Goal: Information Seeking & Learning: Learn about a topic

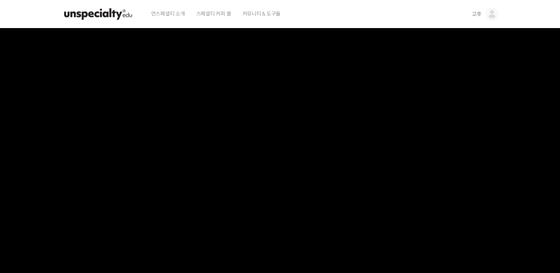
click at [473, 14] on span "고후" at bounding box center [477, 14] width 10 height 7
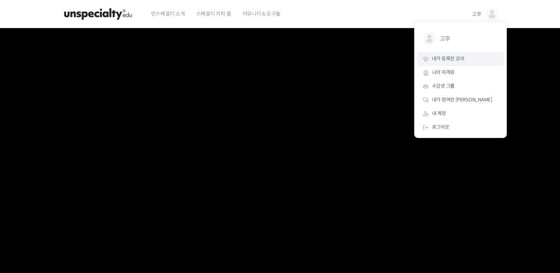
click at [444, 58] on span "내가 등록한 강의" at bounding box center [448, 59] width 33 height 6
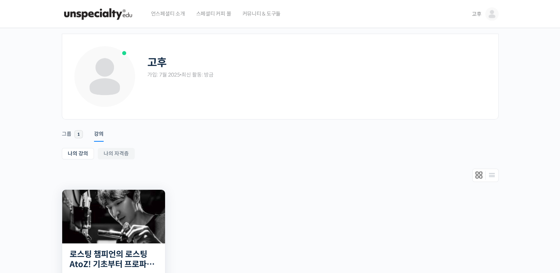
click at [127, 205] on img at bounding box center [113, 217] width 103 height 54
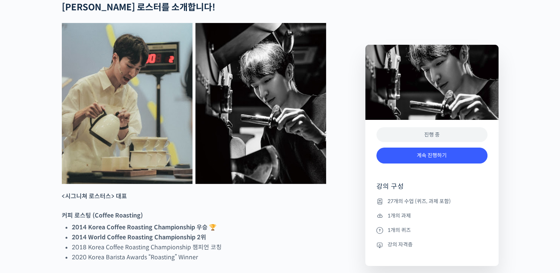
scroll to position [370, 0]
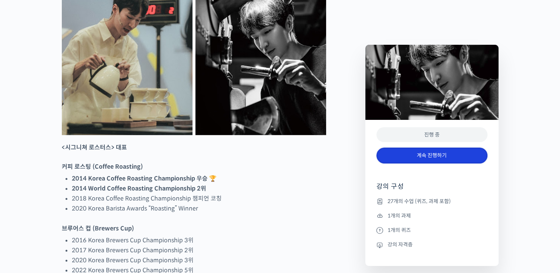
click at [440, 158] on link "계속 진행하기" at bounding box center [432, 156] width 111 height 16
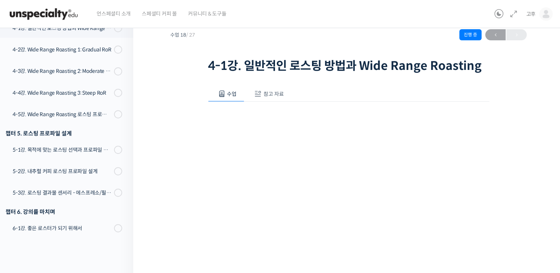
scroll to position [37, 0]
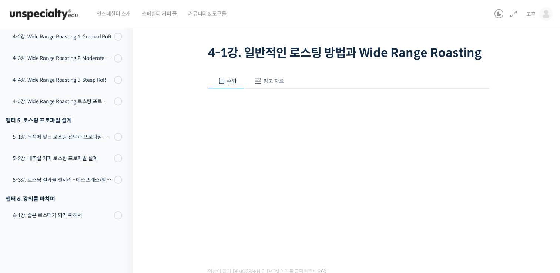
click at [280, 81] on span "참고 자료" at bounding box center [274, 81] width 20 height 7
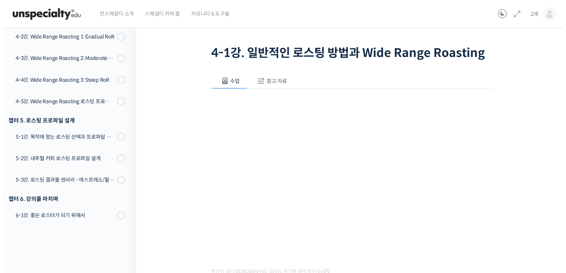
scroll to position [0, 0]
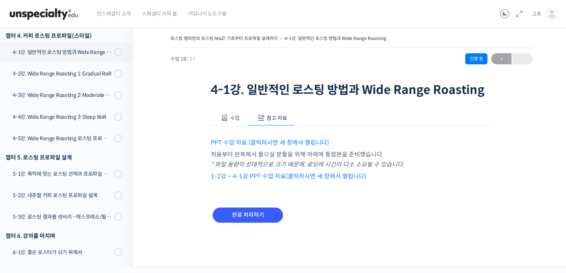
click at [254, 179] on link "1-2강 ~ 4-1강 PPT 수업 자료(클릭하시면 새 창에서 열립니다)" at bounding box center [289, 177] width 156 height 8
click at [246, 140] on link "PPT 수업 자료 (클릭하시면 새 창에서 열립니다)" at bounding box center [270, 143] width 118 height 8
click at [260, 212] on input "완료 처리하기" at bounding box center [248, 215] width 70 height 15
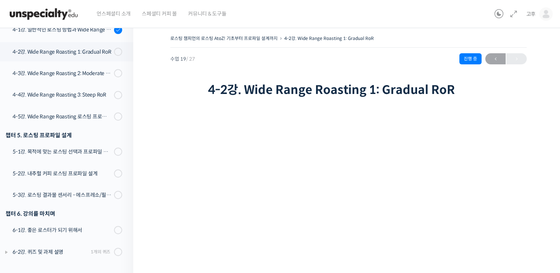
click at [240, 58] on div "수업 19 / 27 진행 중 ← 이전" at bounding box center [348, 58] width 357 height 11
click at [71, 77] on link "4-3강. Wide Range Roasting 2: Moderate RoR" at bounding box center [64, 73] width 137 height 19
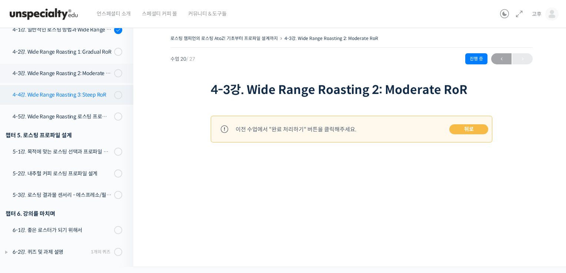
scroll to position [498, 0]
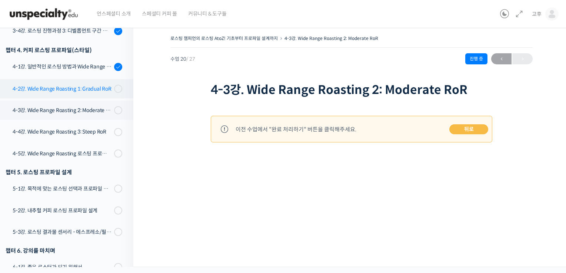
click at [90, 93] on link "4-2강. Wide Range Roasting 1: Gradual RoR" at bounding box center [64, 88] width 137 height 19
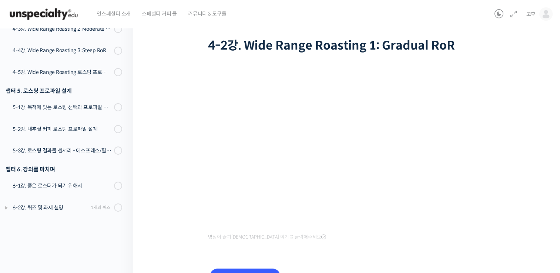
scroll to position [89, 0]
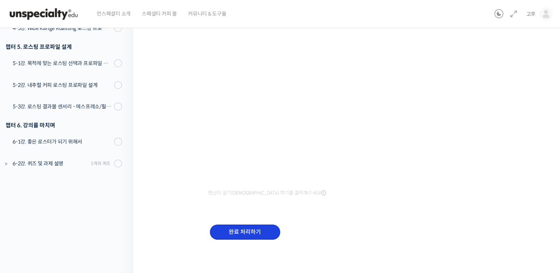
click at [254, 232] on input "완료 처리하기" at bounding box center [245, 232] width 70 height 15
click at [241, 230] on input "완료 처리하기" at bounding box center [245, 232] width 70 height 15
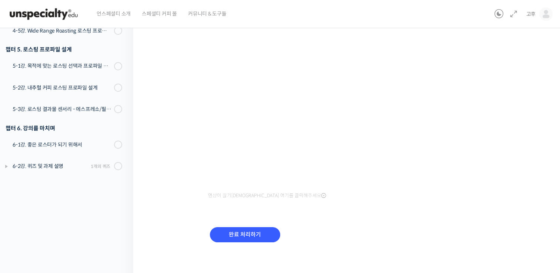
scroll to position [89, 0]
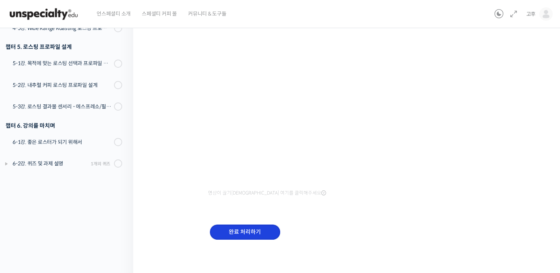
click at [239, 226] on input "완료 처리하기" at bounding box center [245, 232] width 70 height 15
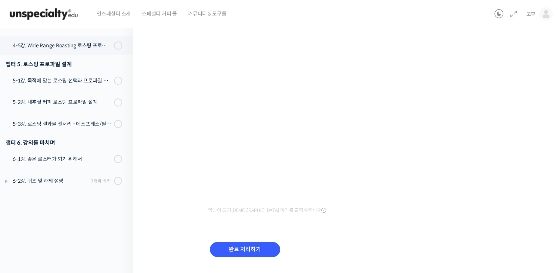
scroll to position [89, 0]
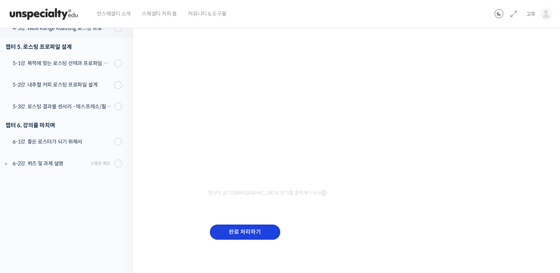
click at [264, 229] on input "완료 처리하기" at bounding box center [245, 232] width 70 height 15
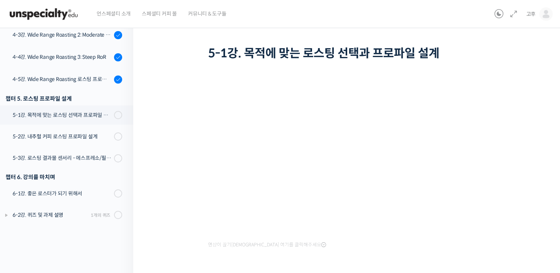
scroll to position [89, 0]
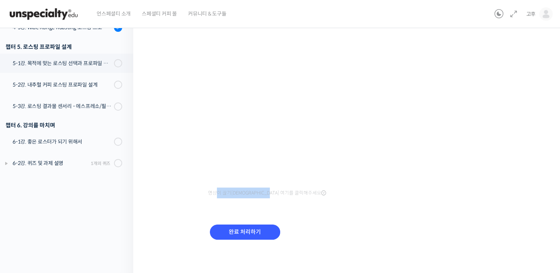
drag, startPoint x: 218, startPoint y: 195, endPoint x: 292, endPoint y: 196, distance: 73.7
click at [285, 190] on span "영상이 끊기[DEMOGRAPHIC_DATA] 여기를 클릭해주세요" at bounding box center [267, 193] width 118 height 6
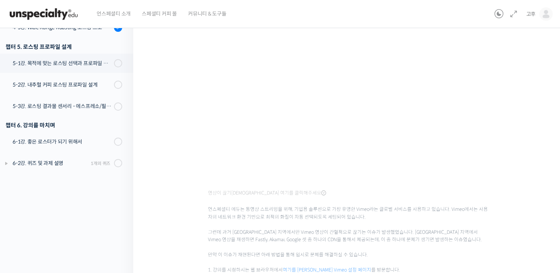
drag, startPoint x: 292, startPoint y: 196, endPoint x: 305, endPoint y: 201, distance: 14.2
click at [305, 201] on span "언스페셜티 에듀는 동영상 스트리밍을 위해, 기업용 솔루션으로 가장 유명한 Vimeo라는 글로벌 서비스를 사용하고 있습니다. Vimeo에서는 사…" at bounding box center [349, 263] width 282 height 129
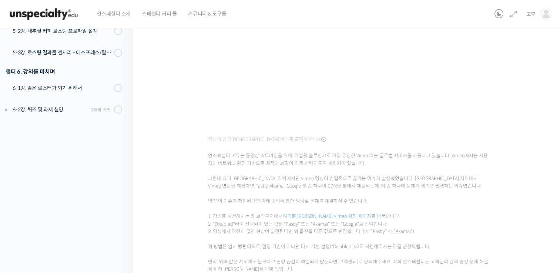
scroll to position [218, 0]
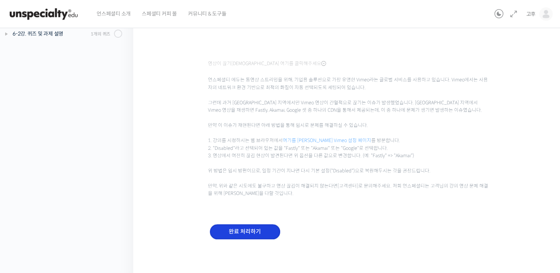
click at [224, 235] on input "완료 처리하기" at bounding box center [245, 231] width 70 height 15
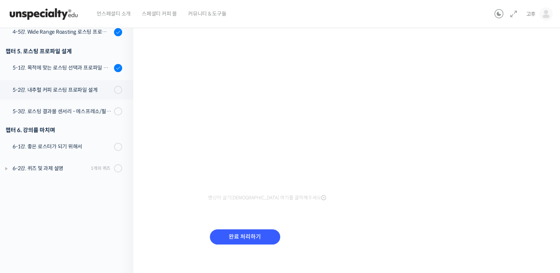
scroll to position [89, 0]
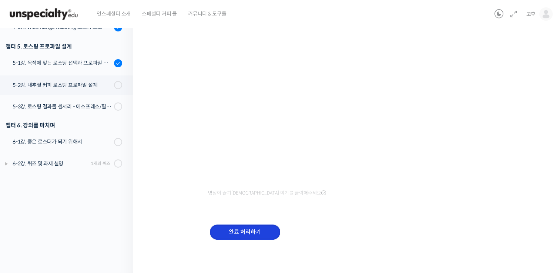
click at [240, 230] on input "완료 처리하기" at bounding box center [245, 232] width 70 height 15
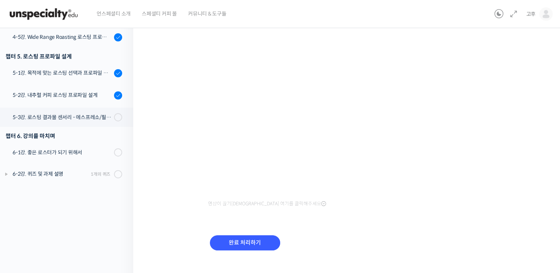
scroll to position [89, 0]
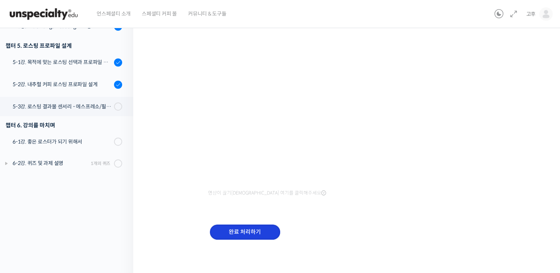
click at [241, 233] on input "완료 처리하기" at bounding box center [245, 232] width 70 height 15
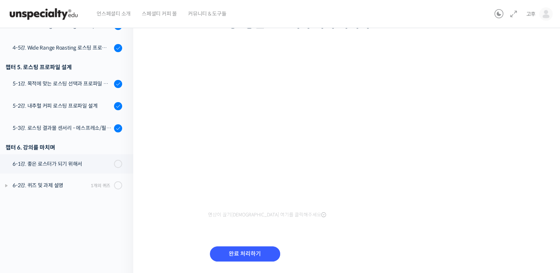
scroll to position [89, 0]
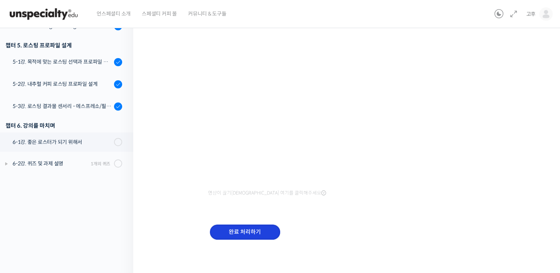
click at [236, 236] on input "완료 처리하기" at bounding box center [245, 232] width 70 height 15
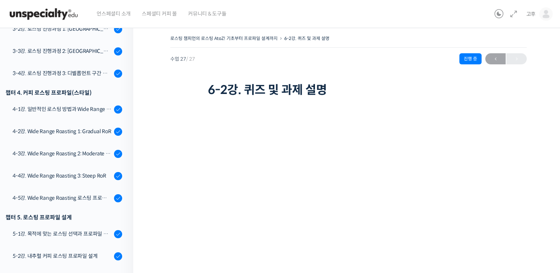
scroll to position [410, 0]
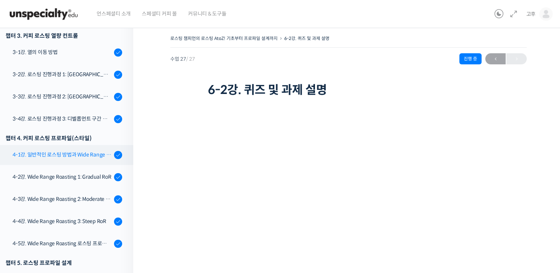
click at [72, 152] on div "4-1강. 일반적인 로스팅 방법과 Wide Range Roasting" at bounding box center [62, 155] width 99 height 8
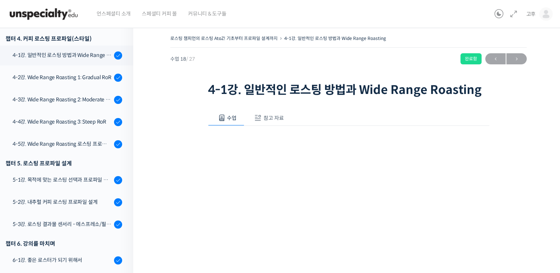
scroll to position [513, 0]
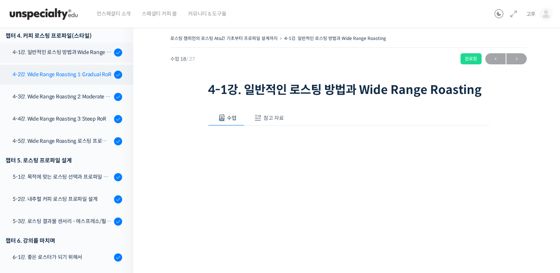
click at [58, 77] on div "4-2강. Wide Range Roasting 1: Gradual RoR" at bounding box center [62, 74] width 99 height 8
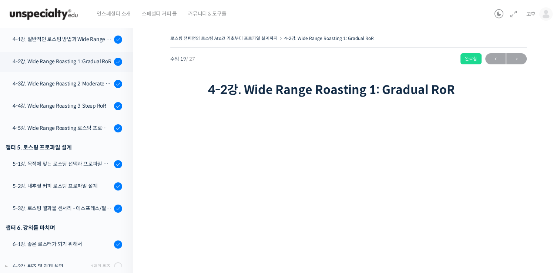
scroll to position [540, 0]
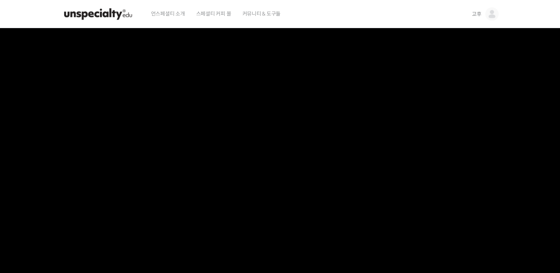
drag, startPoint x: 0, startPoint y: 0, endPoint x: 103, endPoint y: 14, distance: 103.9
click at [103, 14] on img at bounding box center [98, 14] width 73 height 22
